Goal: Information Seeking & Learning: Learn about a topic

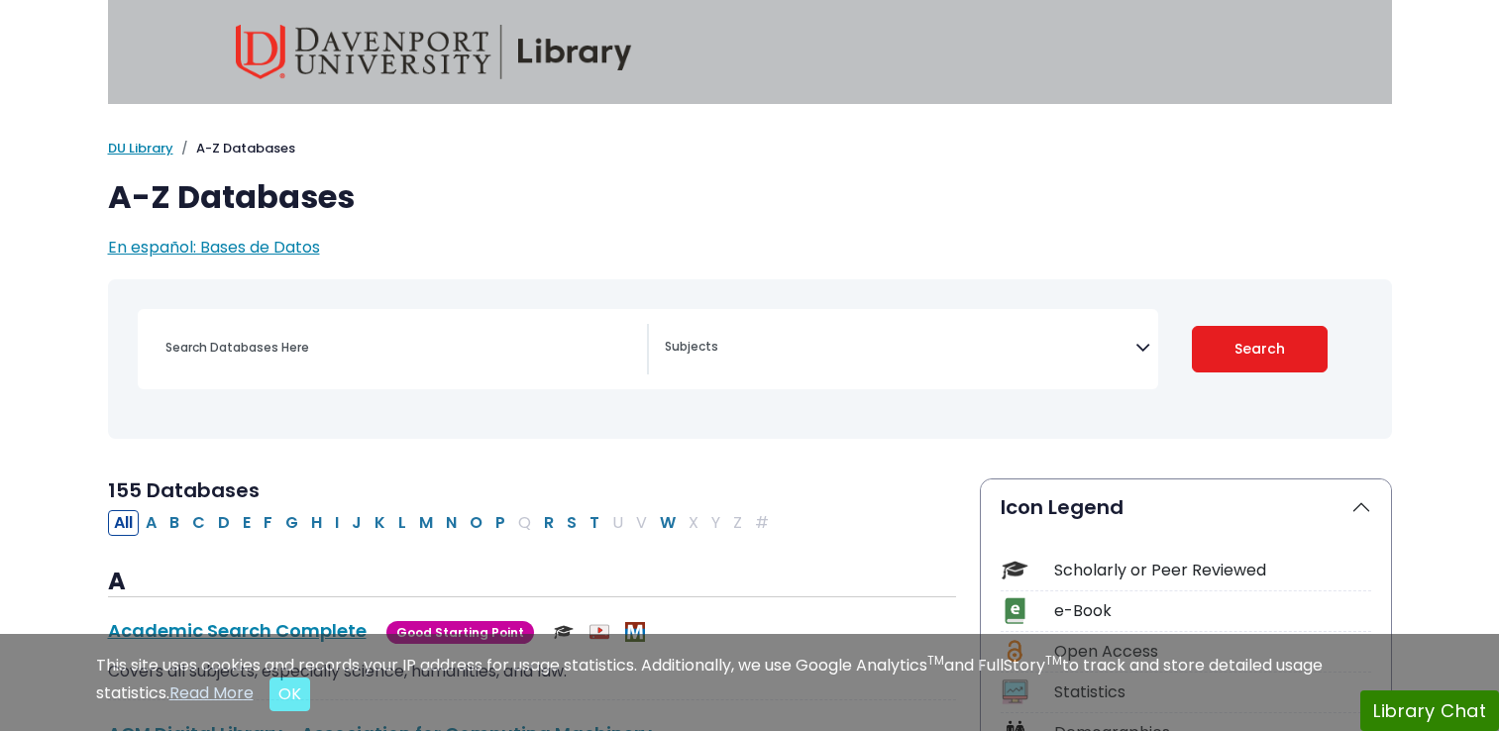
select select "Database Subject Filter"
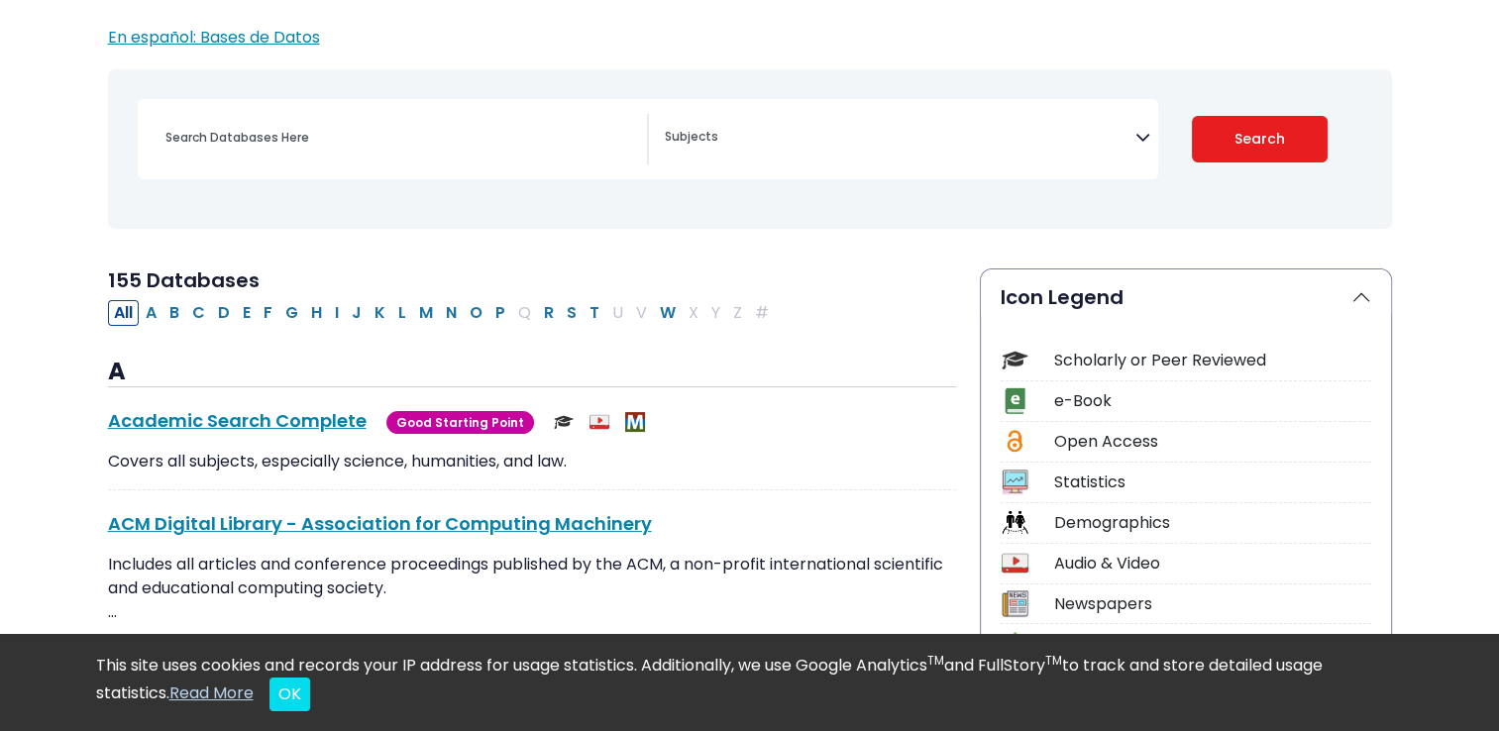
scroll to position [216, 0]
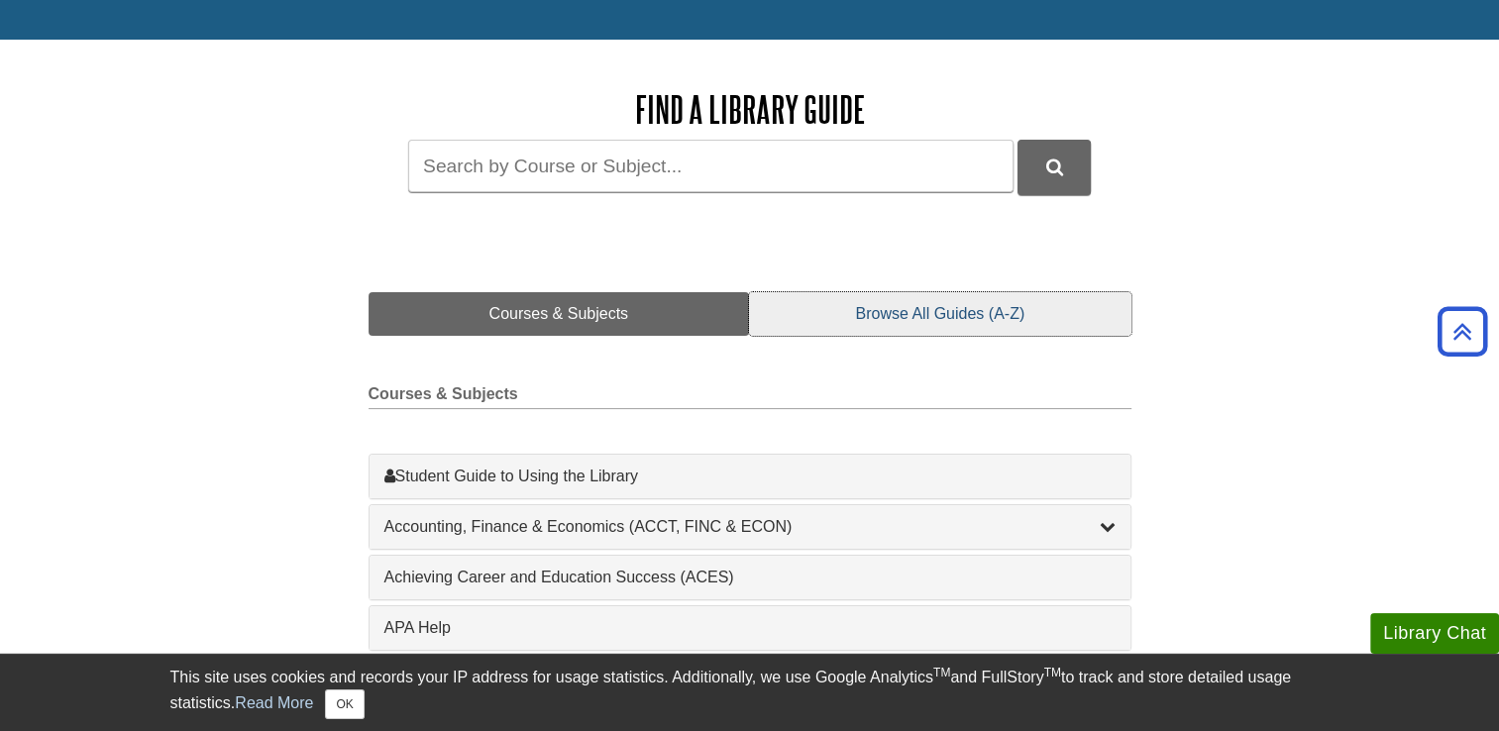
scroll to position [155, 0]
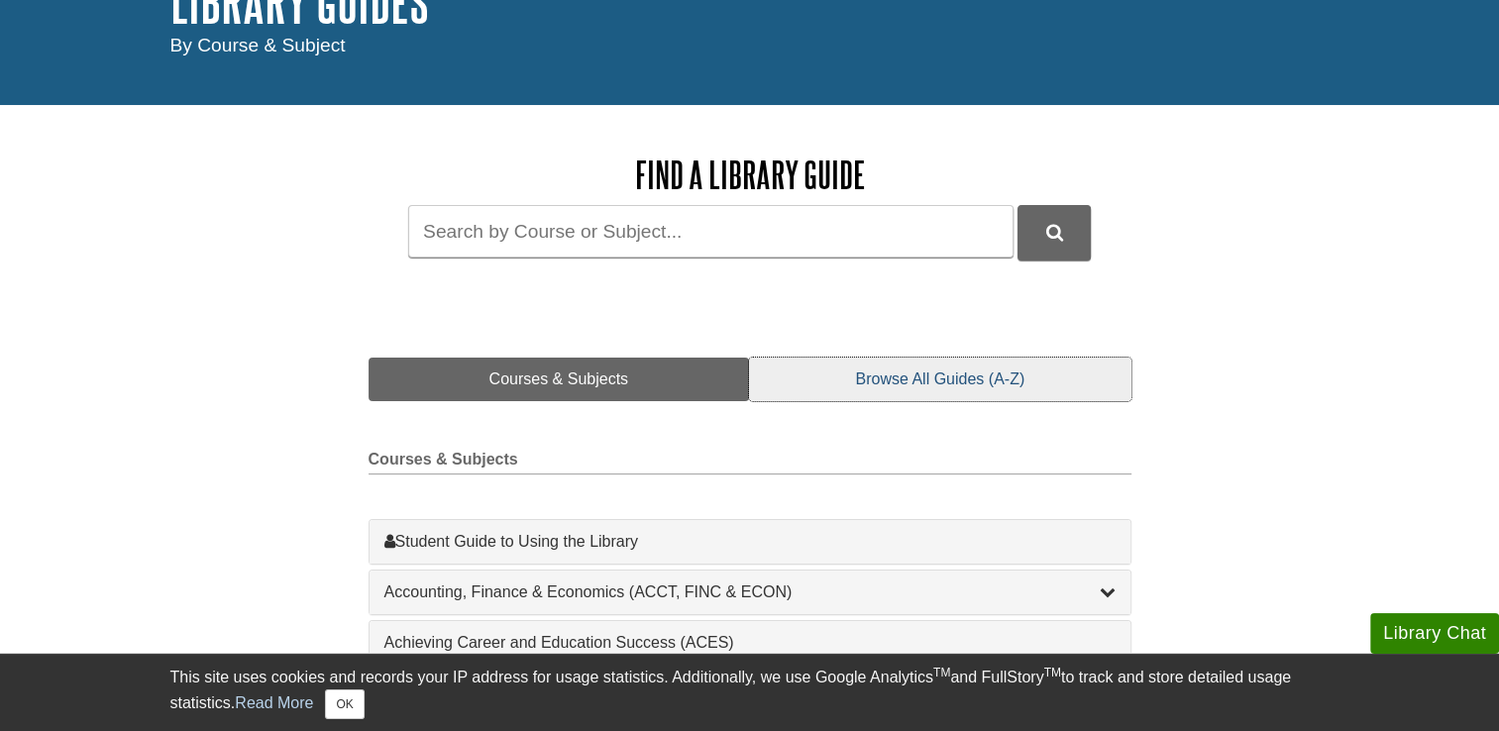
click at [1002, 385] on link "Browse All Guides (A-Z)" at bounding box center [939, 380] width 381 height 44
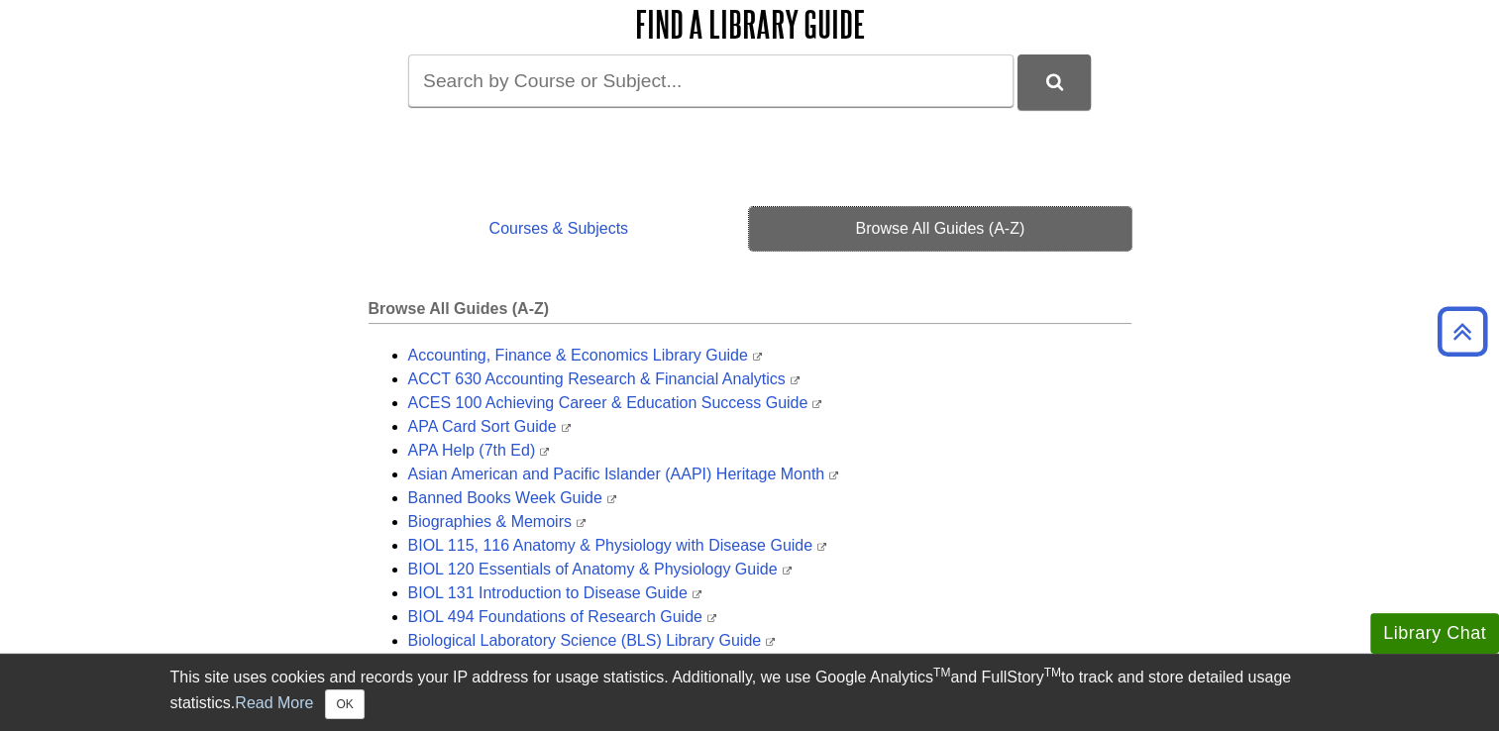
scroll to position [307, 0]
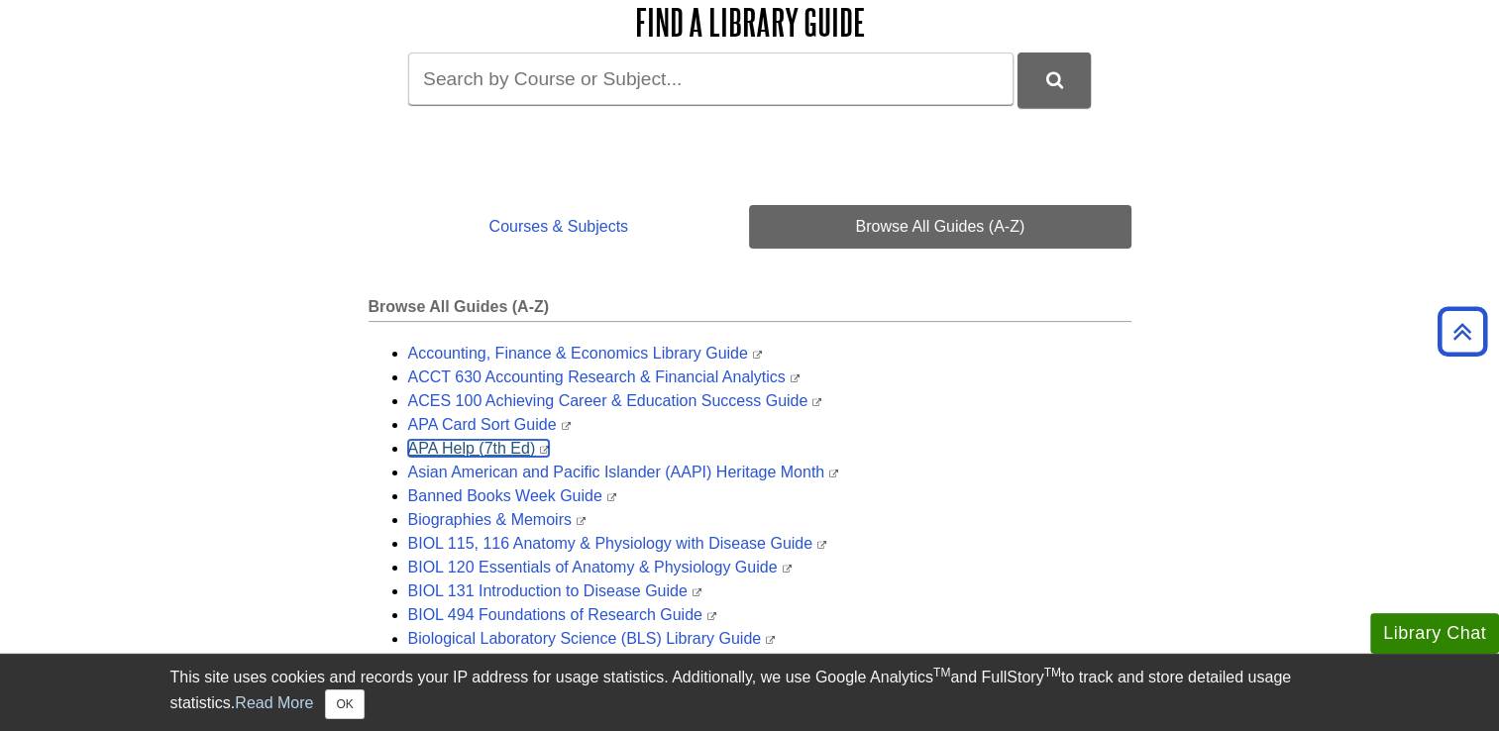
click at [460, 449] on link "APA Help (7th Ed)" at bounding box center [479, 448] width 142 height 17
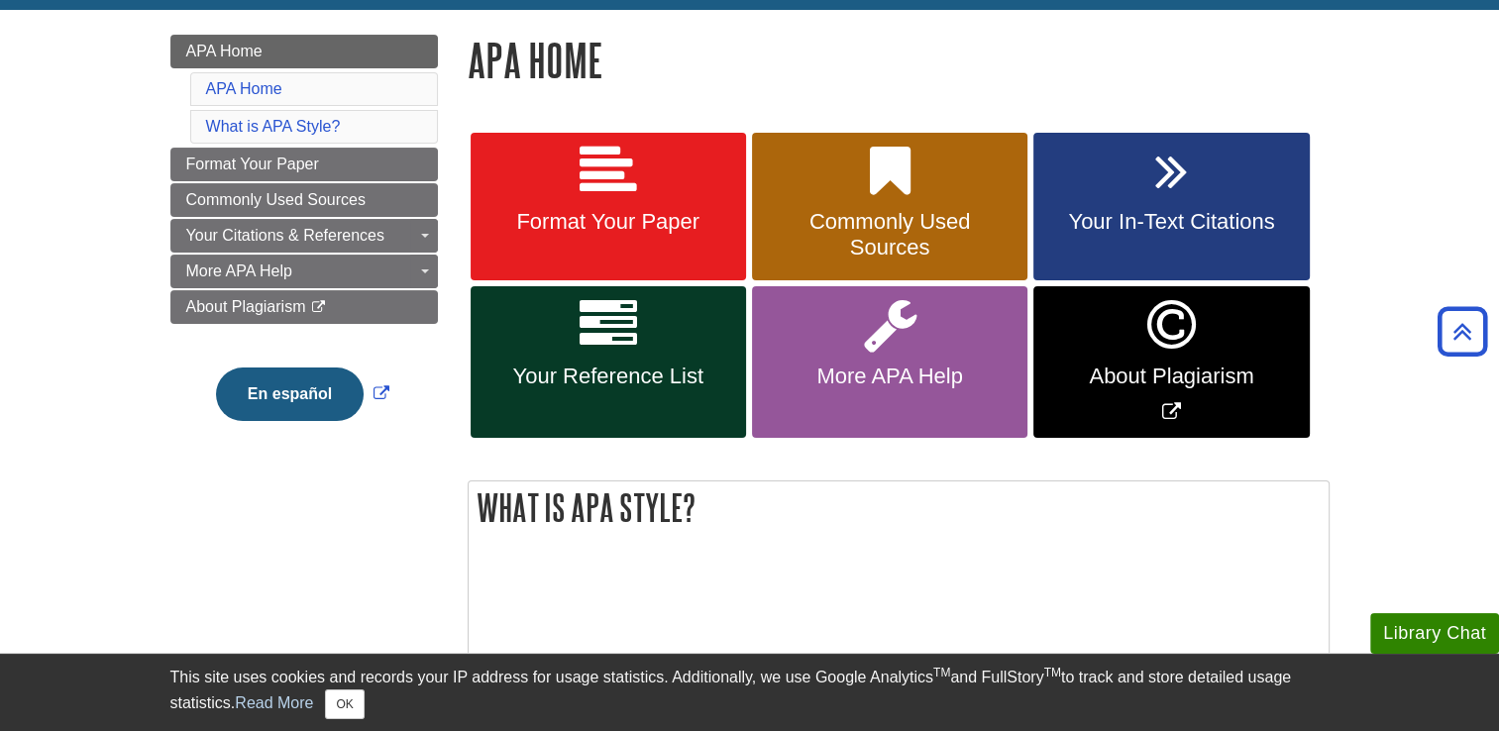
scroll to position [263, 0]
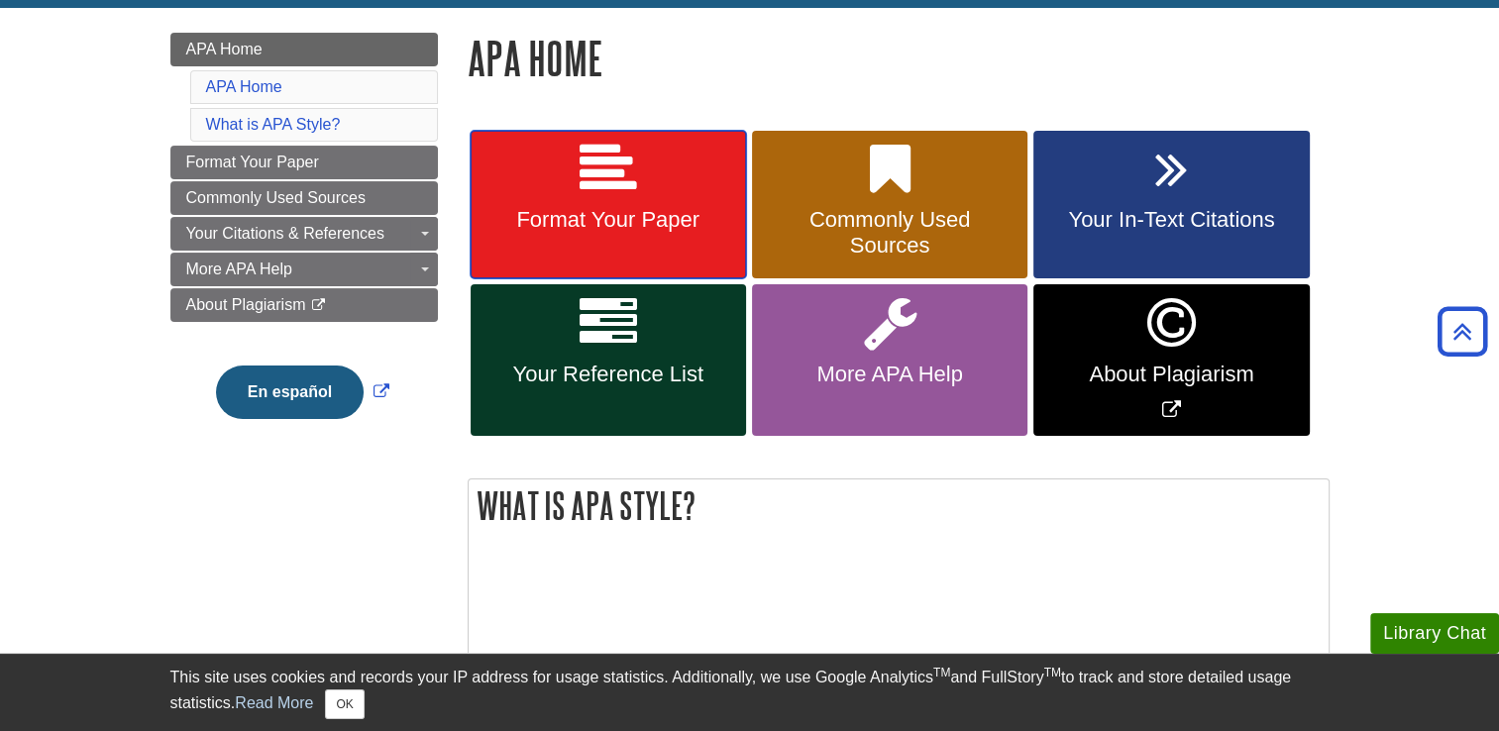
click at [646, 228] on span "Format Your Paper" at bounding box center [608, 220] width 246 height 26
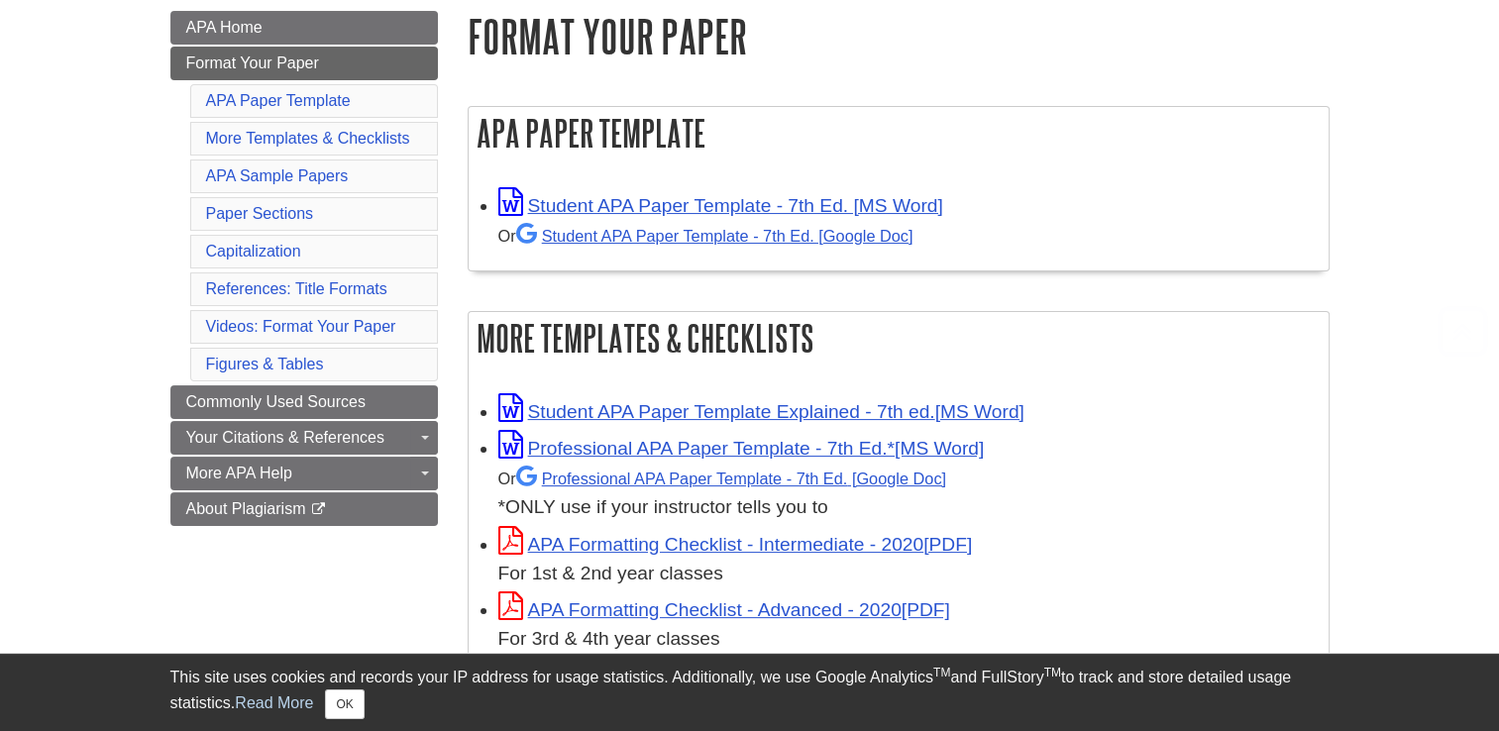
scroll to position [288, 0]
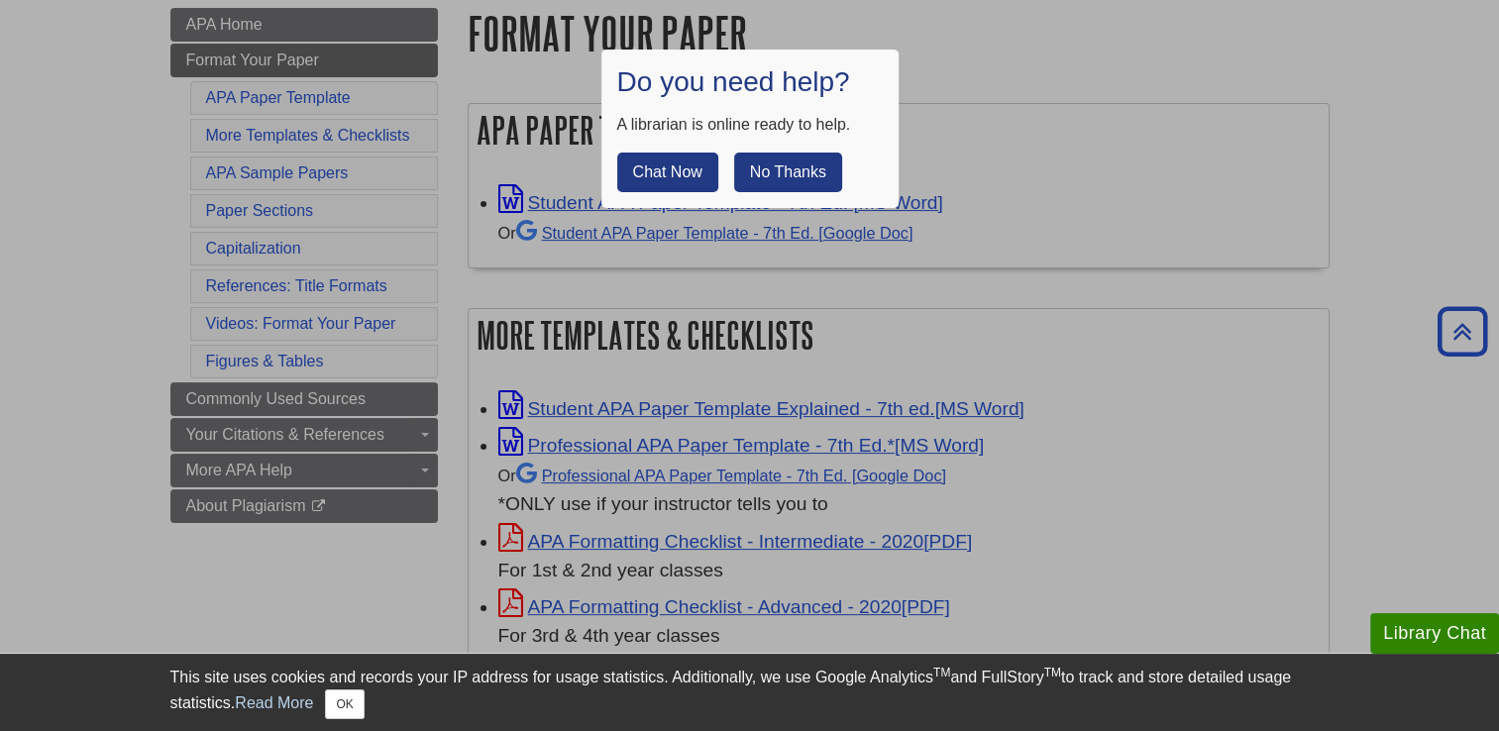
click at [789, 158] on button "No Thanks" at bounding box center [788, 173] width 108 height 40
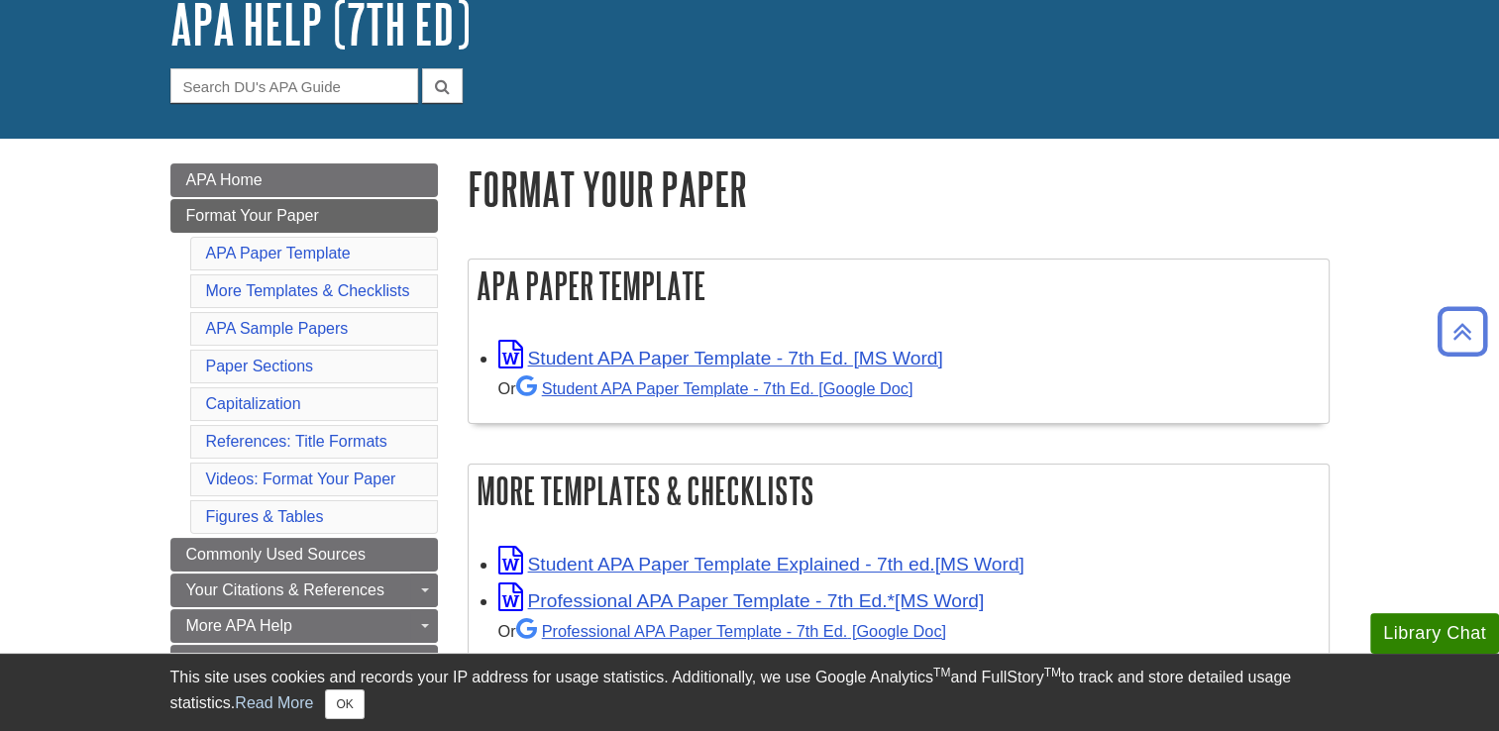
scroll to position [131, 0]
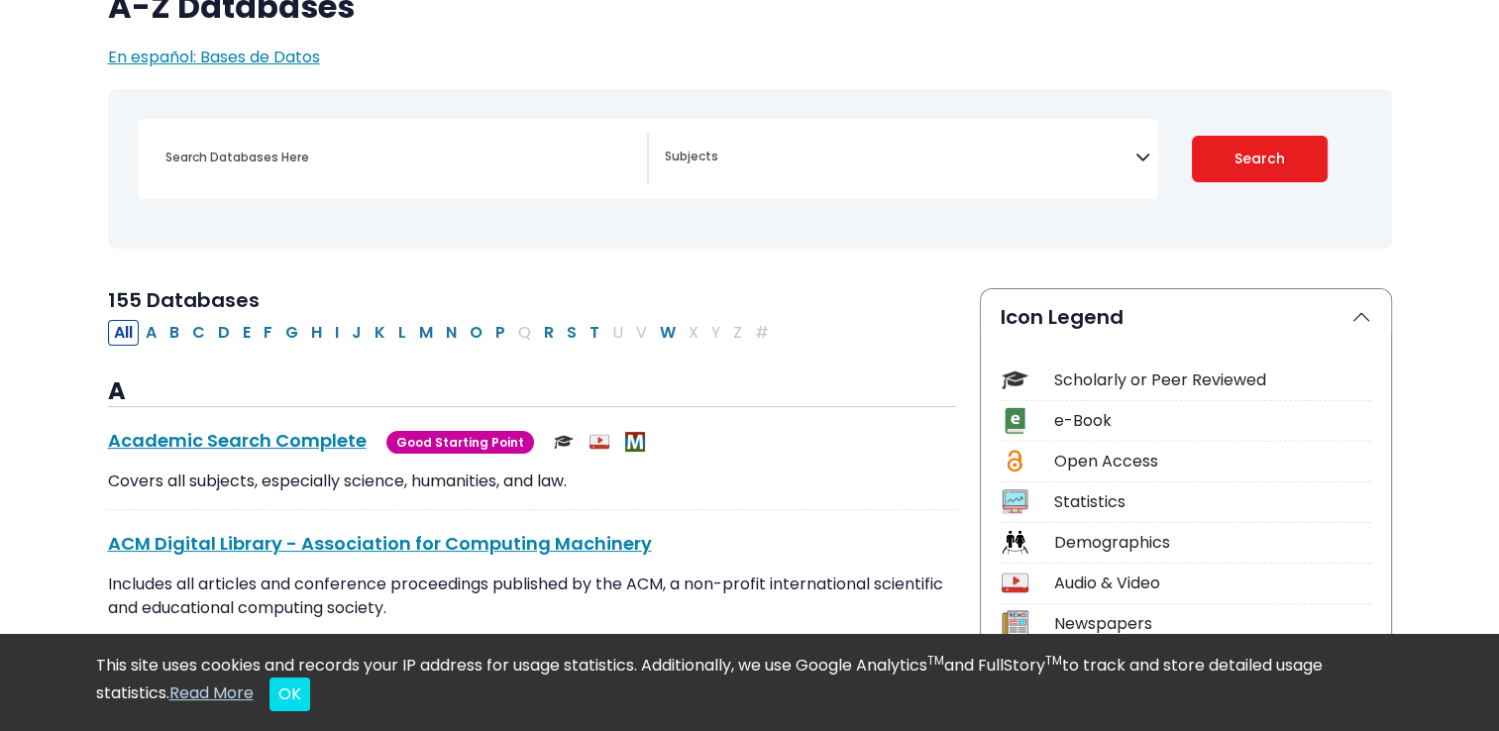
scroll to position [206, 0]
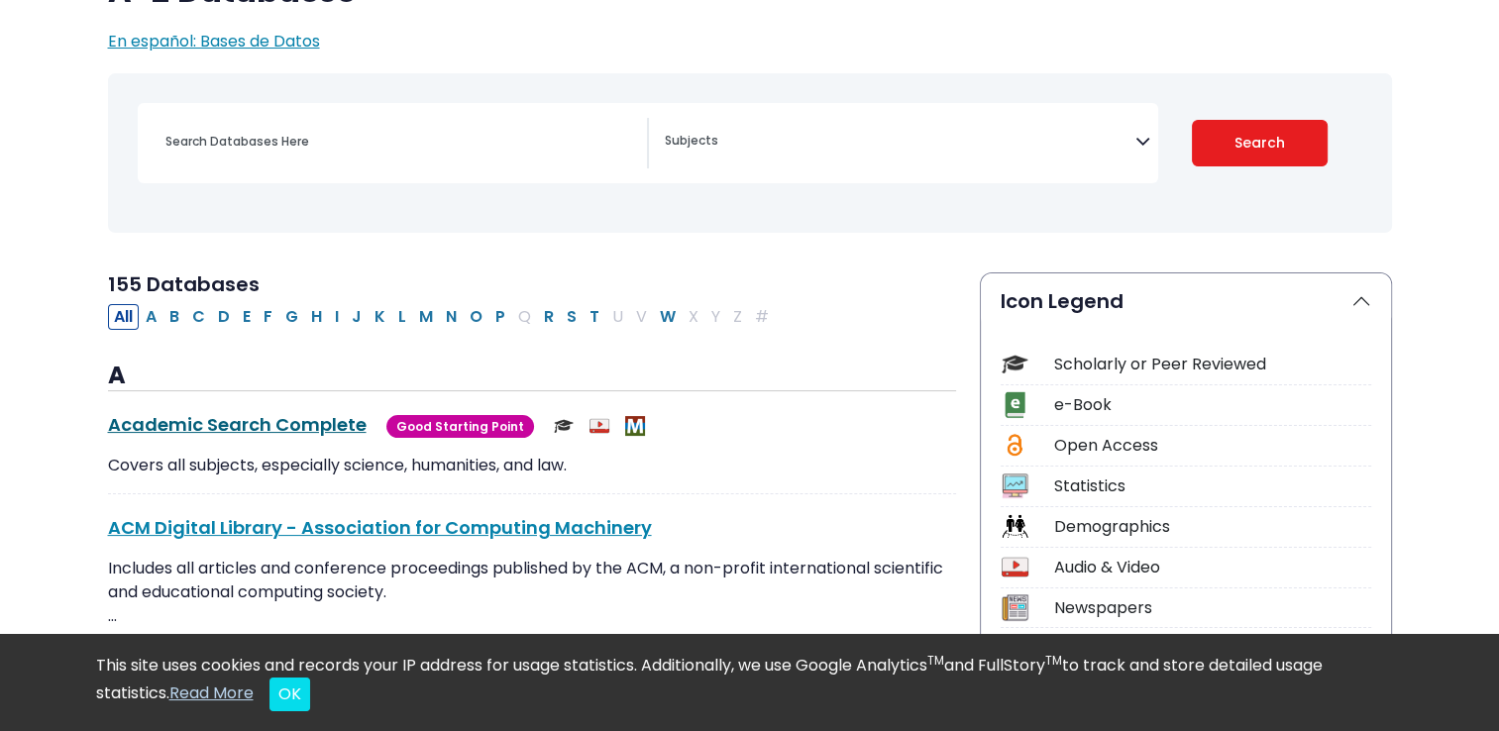
click at [305, 418] on link "Academic Search Complete This link opens in a new window" at bounding box center [237, 424] width 259 height 25
click at [243, 328] on button "E" at bounding box center [247, 317] width 20 height 26
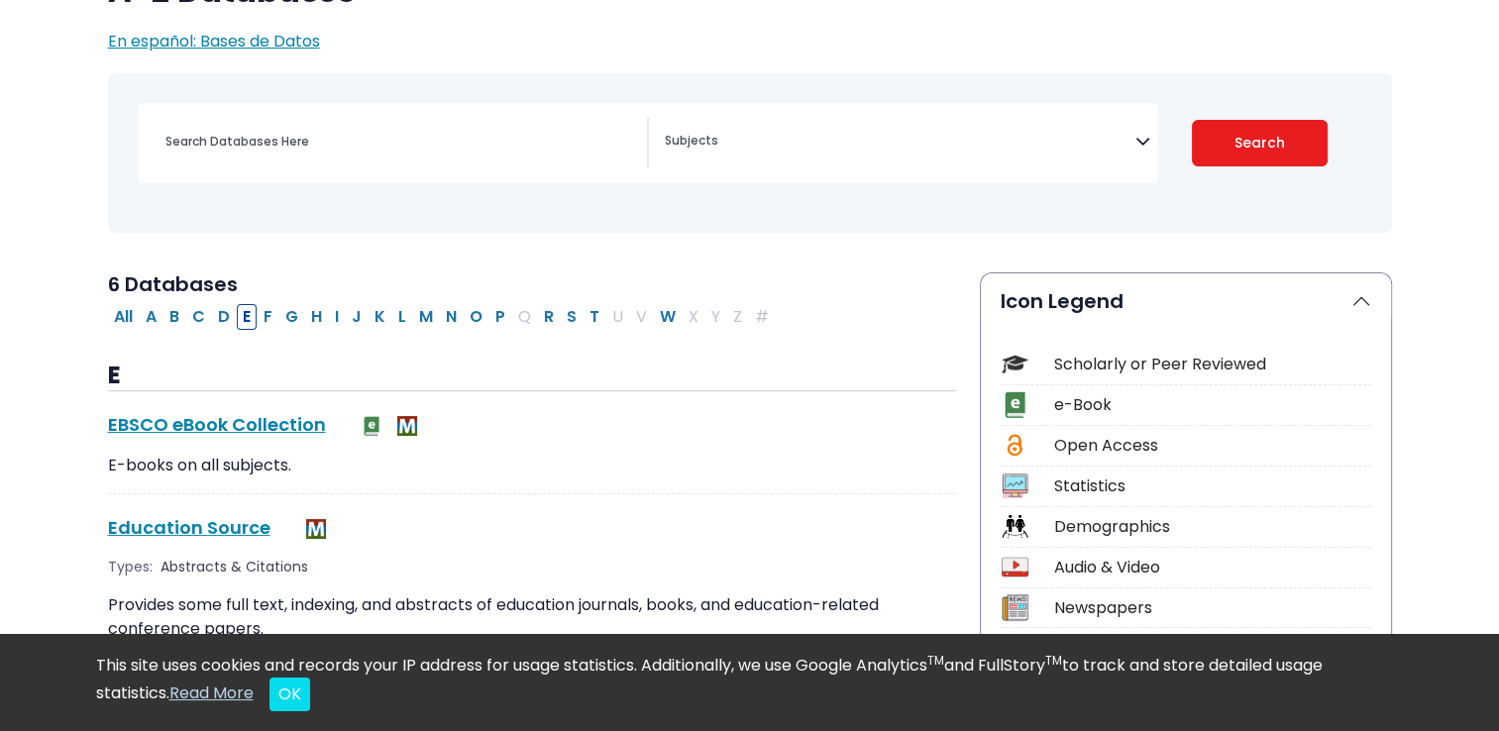
click at [243, 328] on button "E" at bounding box center [247, 317] width 20 height 26
select select "Database Subject Filter"
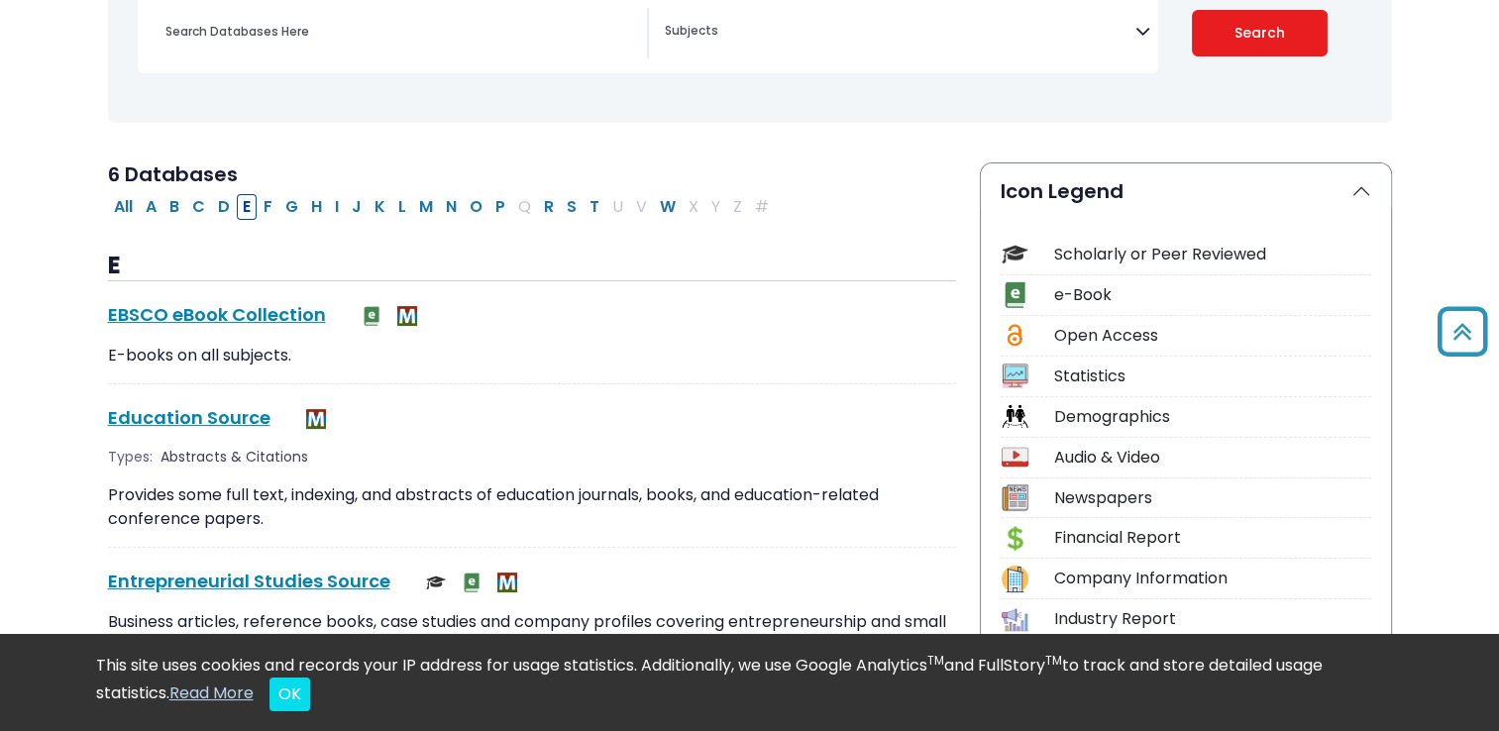
scroll to position [321, 0]
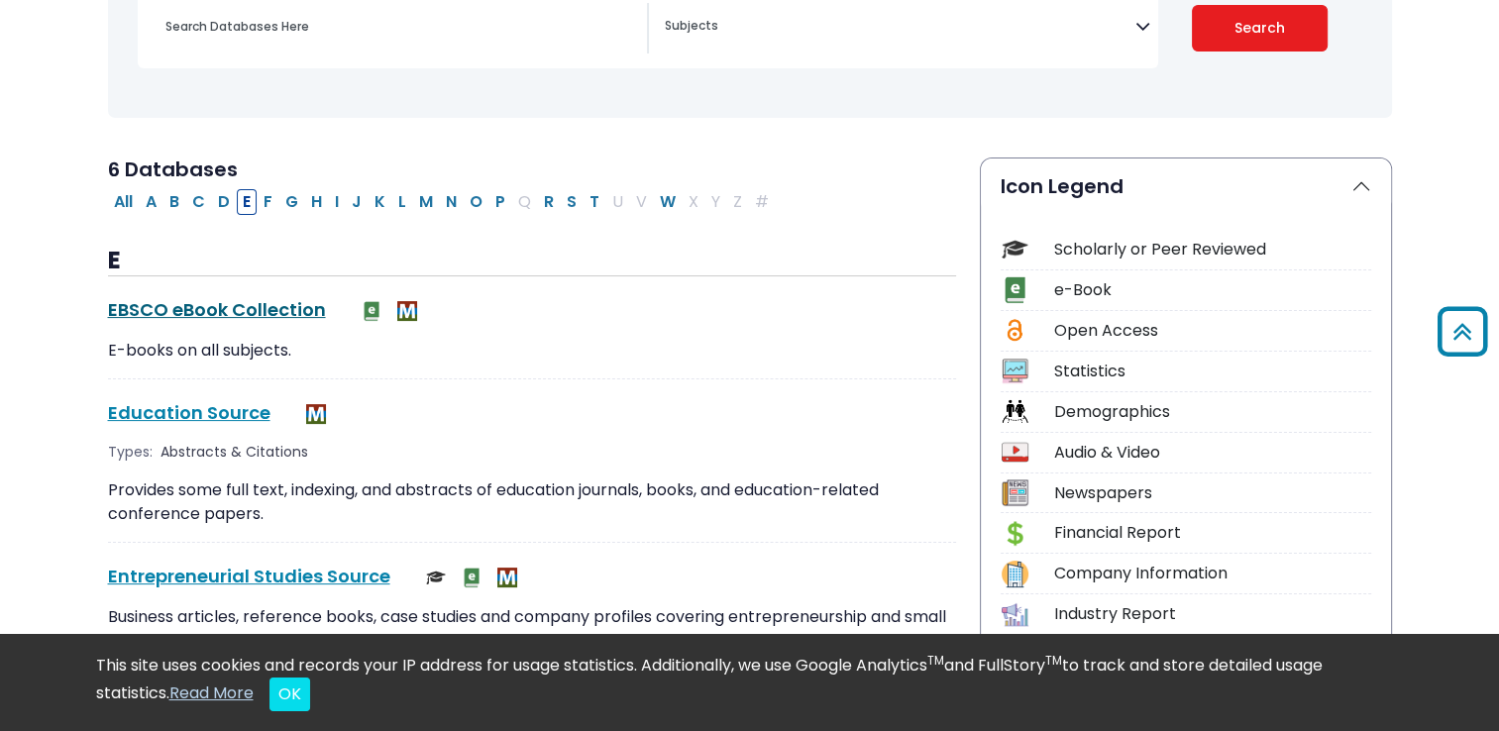
click at [249, 319] on link "EBSCO eBook Collection This link opens in a new window" at bounding box center [217, 309] width 218 height 25
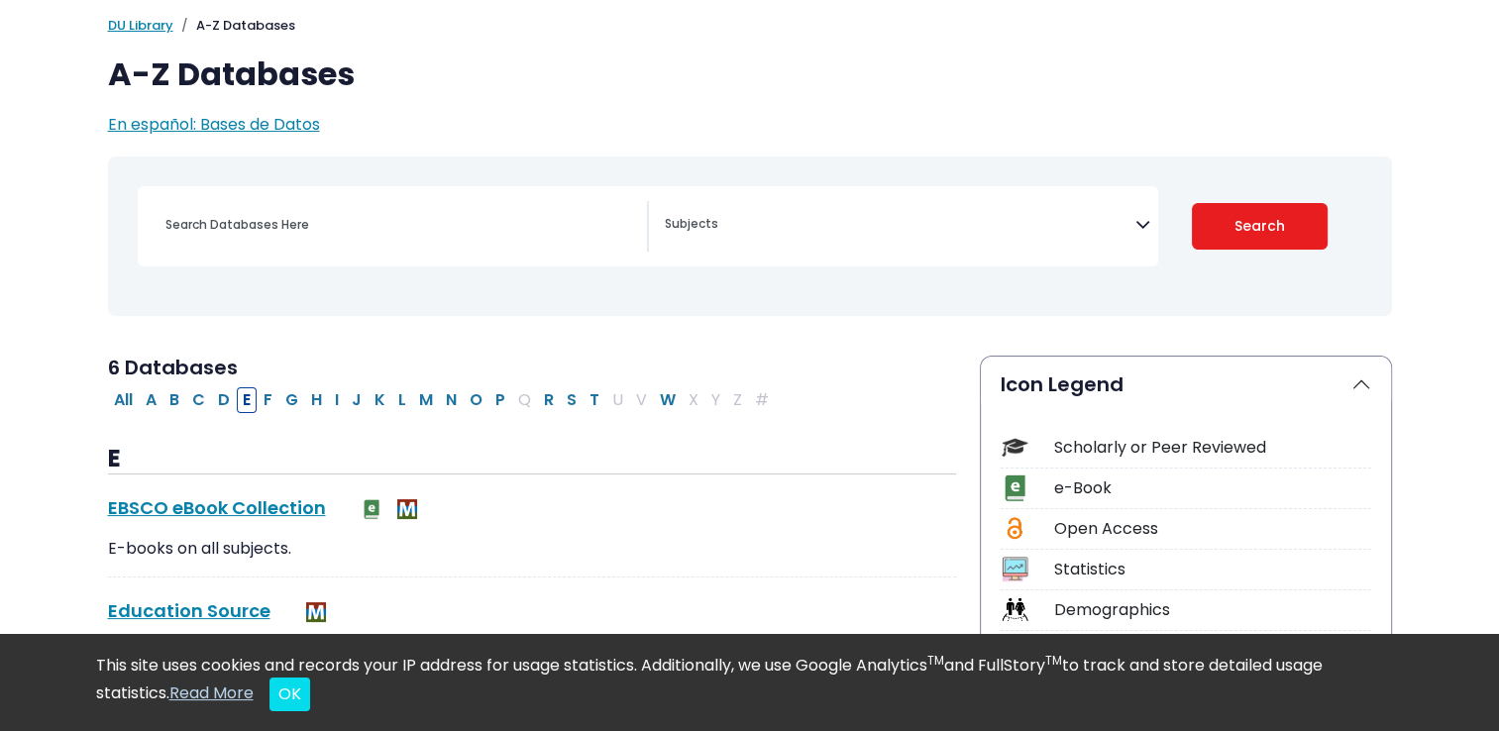
scroll to position [162, 0]
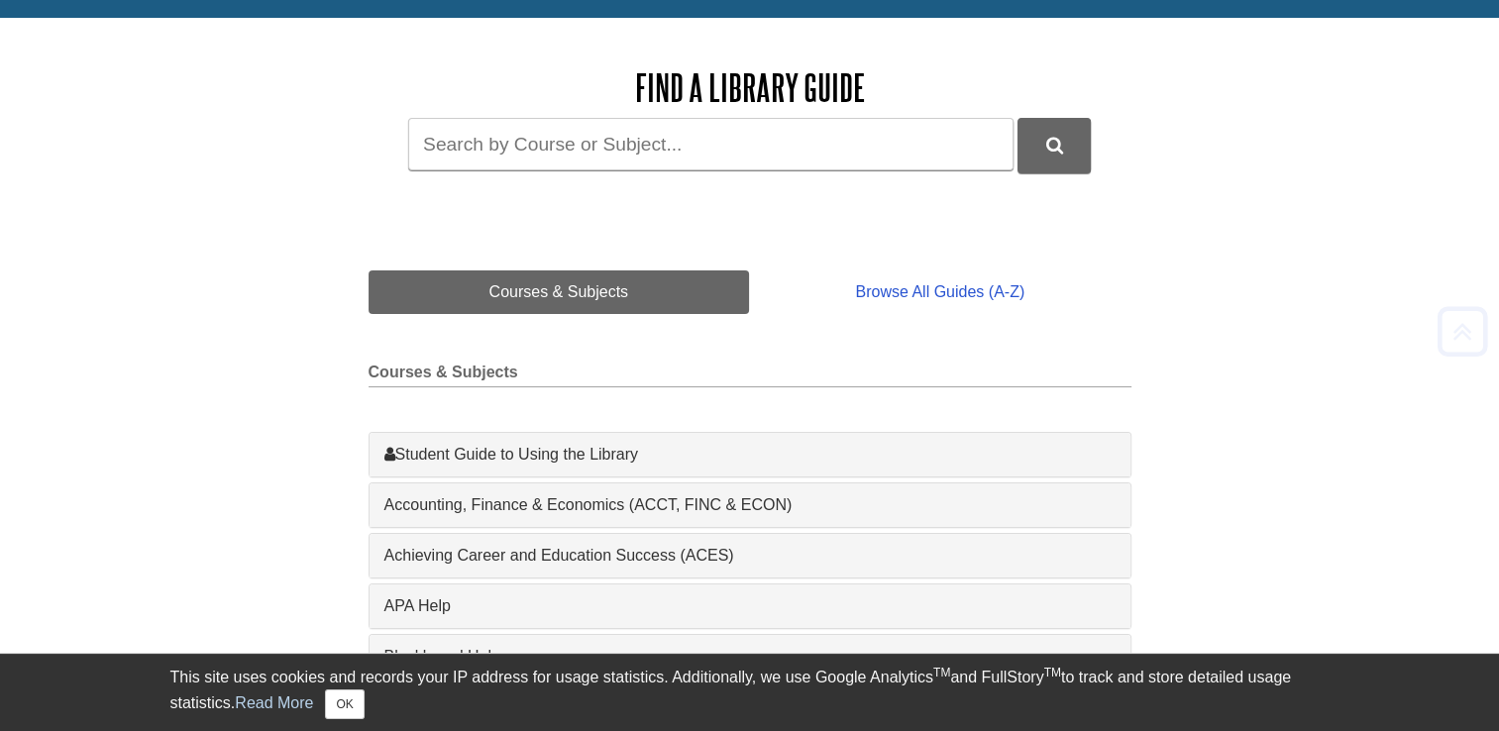
scroll to position [242, 0]
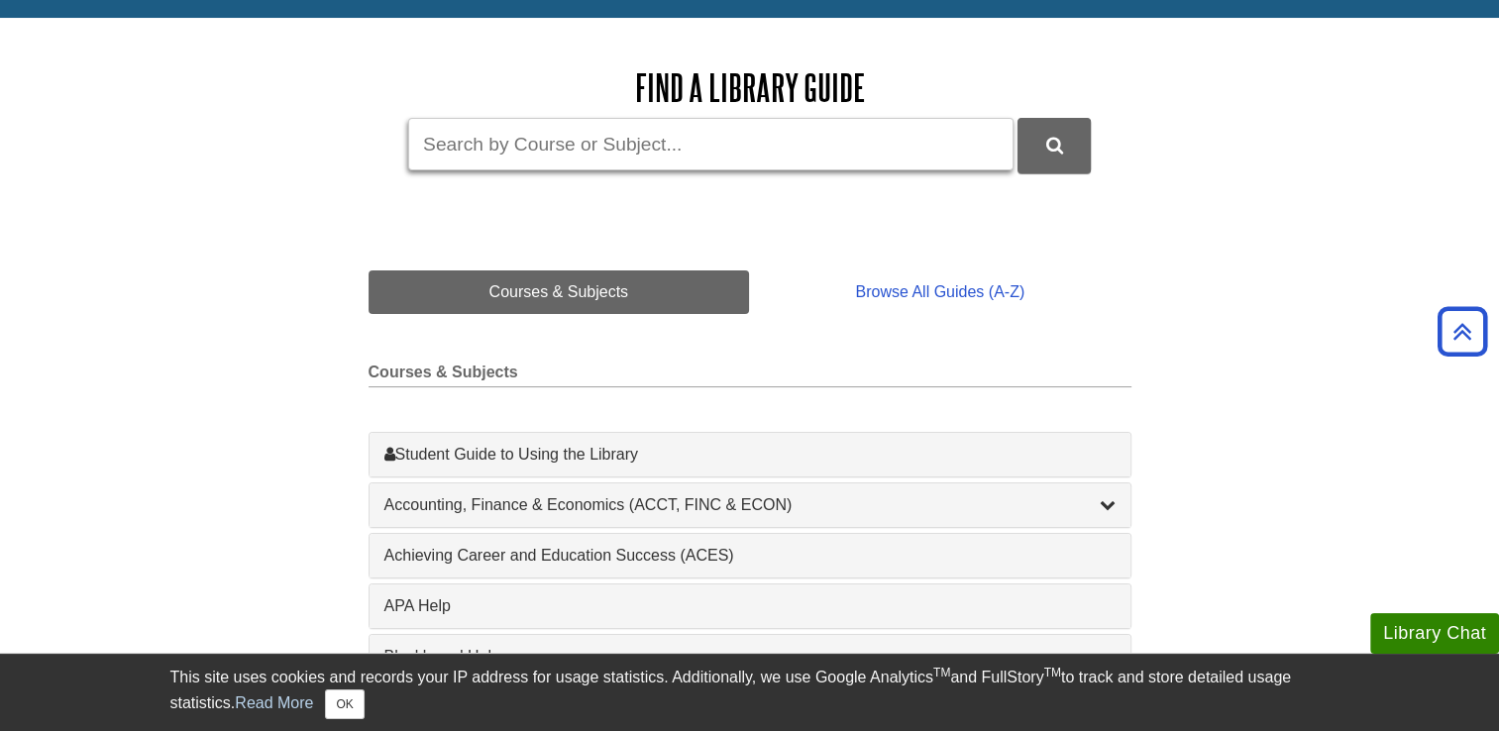
click at [654, 167] on input "Guide Search Terms" at bounding box center [710, 144] width 605 height 53
type input "google scholar"
click at [1017, 118] on button "DU Library Guides Search" at bounding box center [1053, 145] width 73 height 54
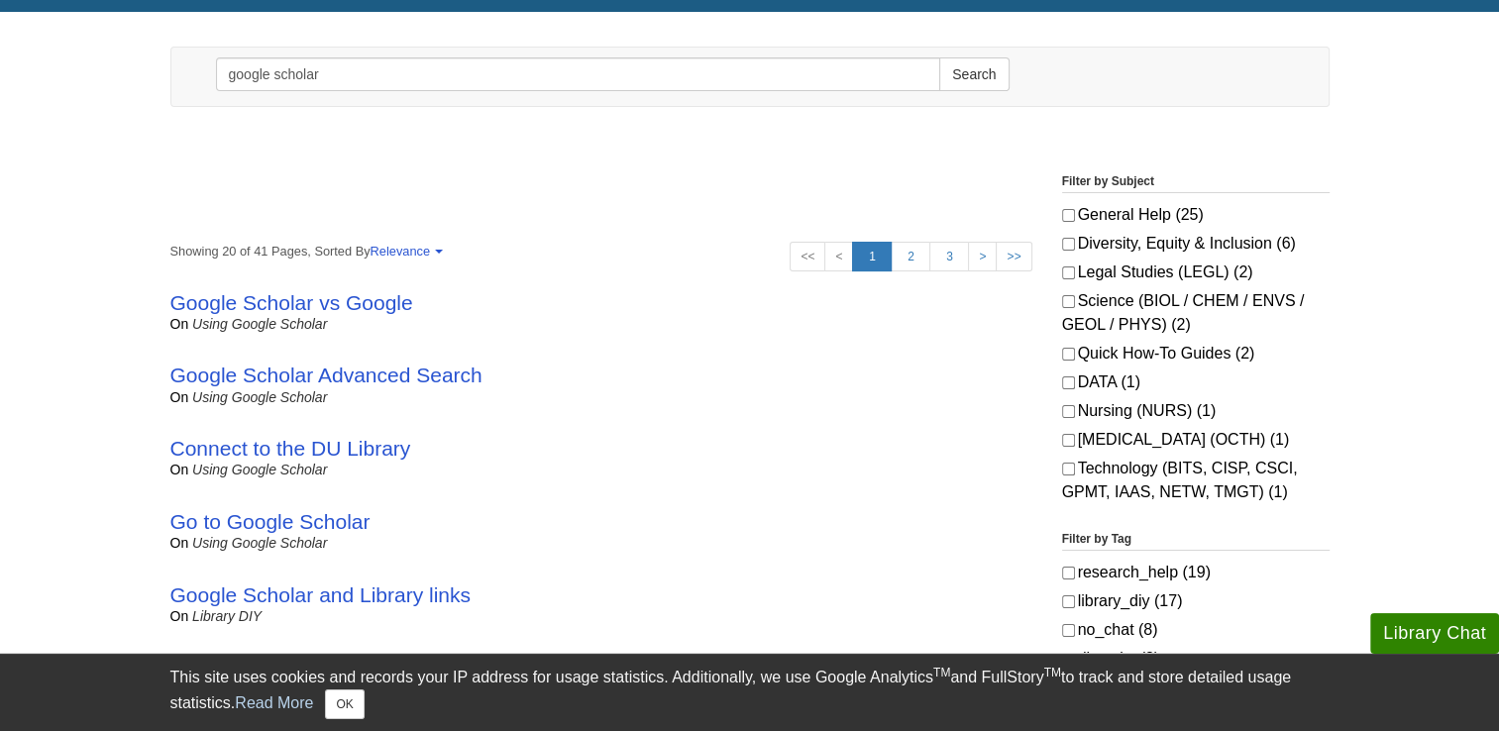
scroll to position [221, 0]
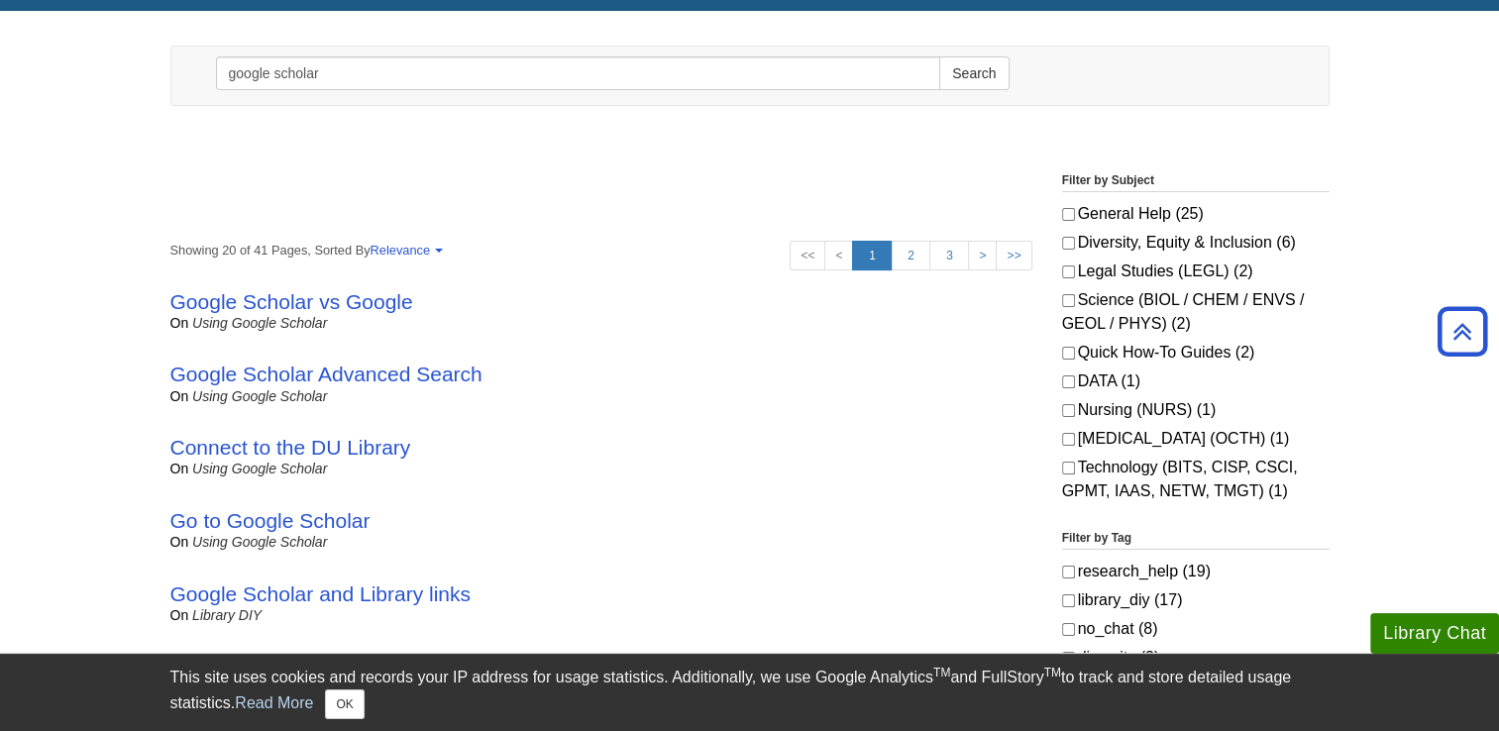
click at [361, 435] on div "Connect to the DU Library on Using Google Scholar" at bounding box center [601, 457] width 862 height 44
click at [365, 445] on link "Connect to the DU Library" at bounding box center [290, 447] width 241 height 23
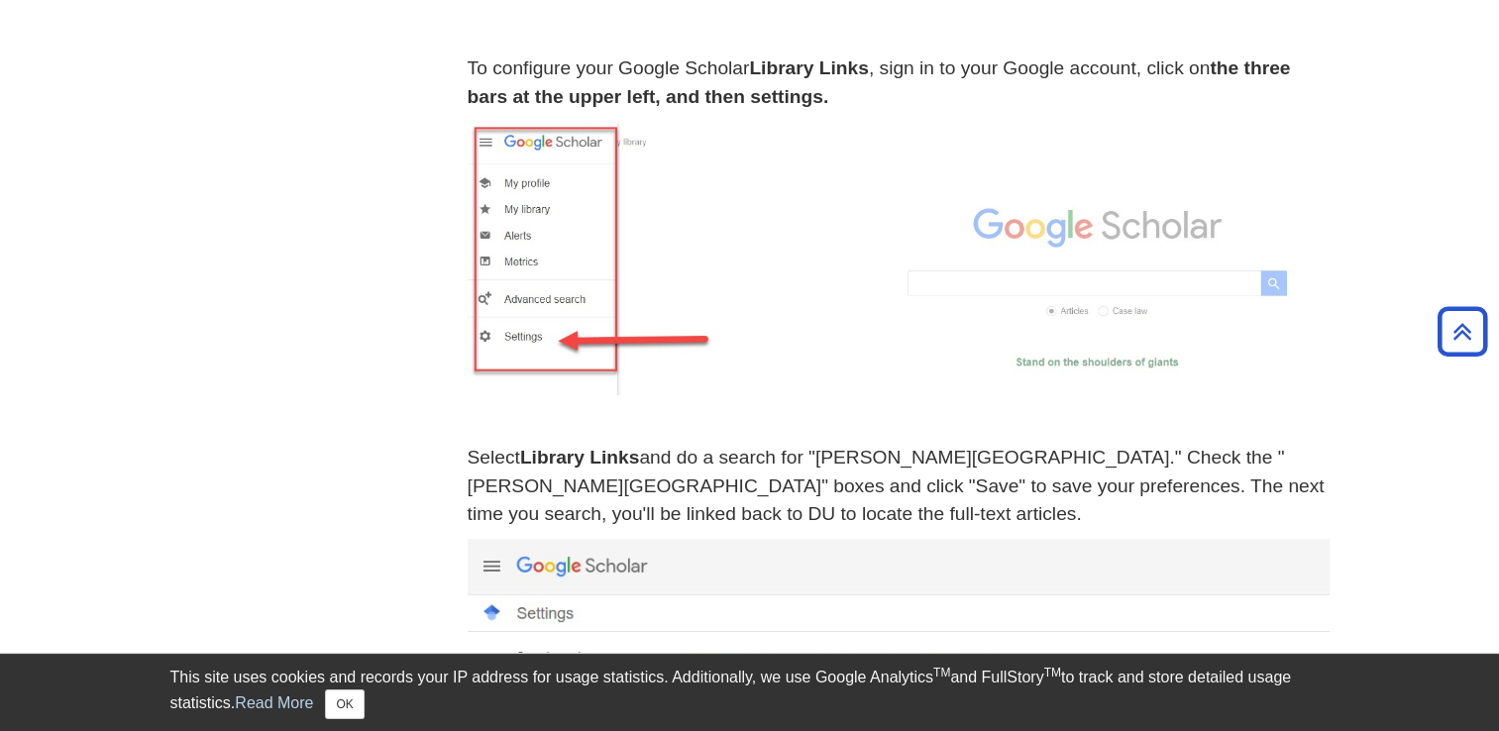
scroll to position [575, 0]
